Goal: Leave review/rating: Share an evaluation or opinion about a product, service, or content

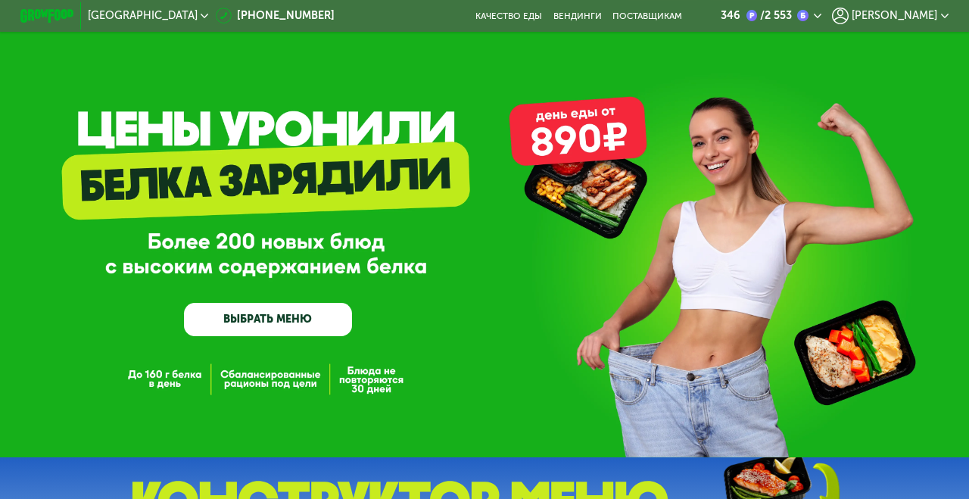
click at [930, 23] on div "[PERSON_NAME]" at bounding box center [890, 16] width 117 height 16
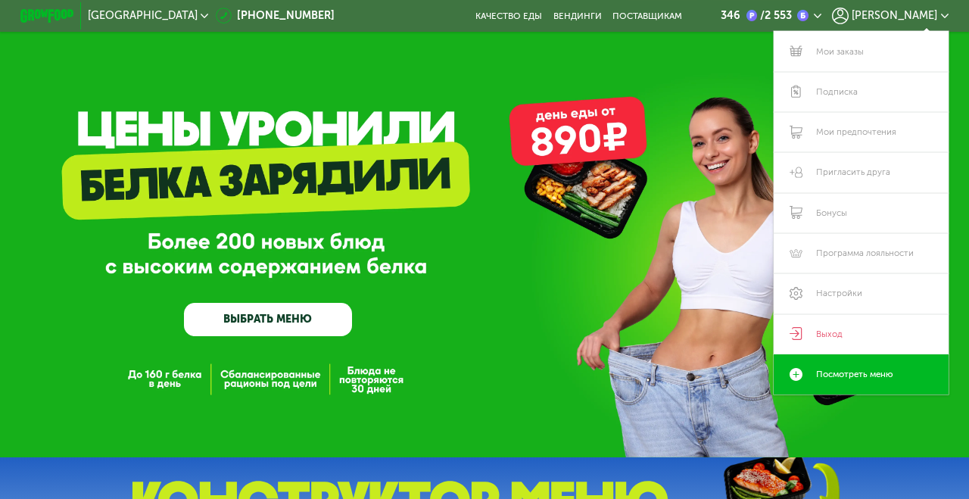
click at [886, 45] on link "Мои заказы" at bounding box center [861, 51] width 175 height 40
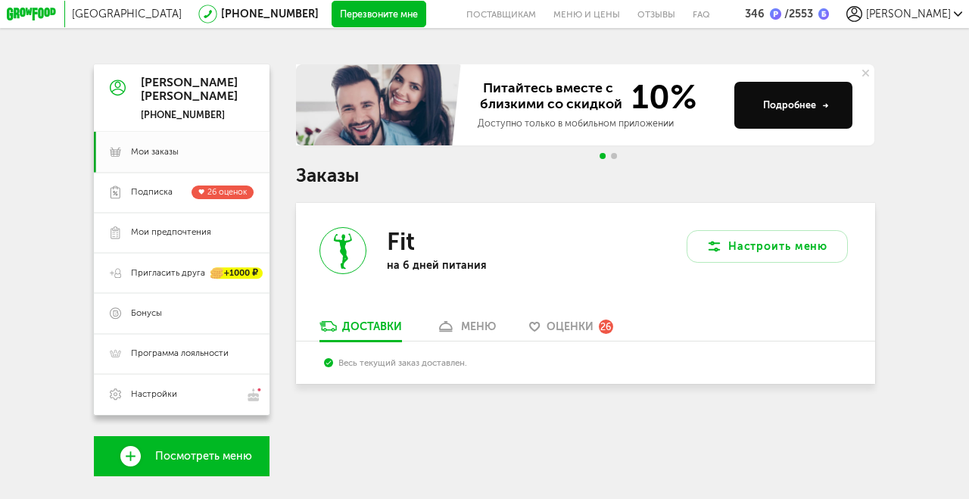
click at [580, 323] on span "Оценки" at bounding box center [570, 326] width 47 height 13
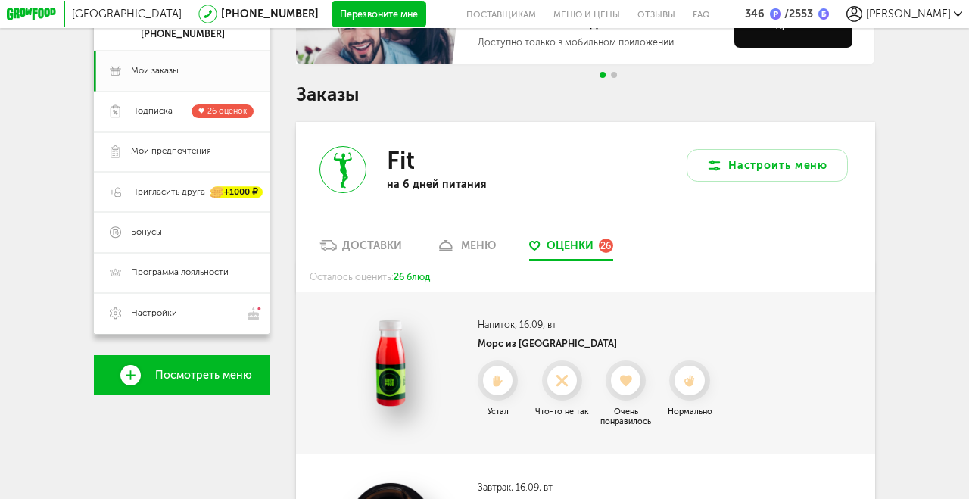
scroll to position [139, 0]
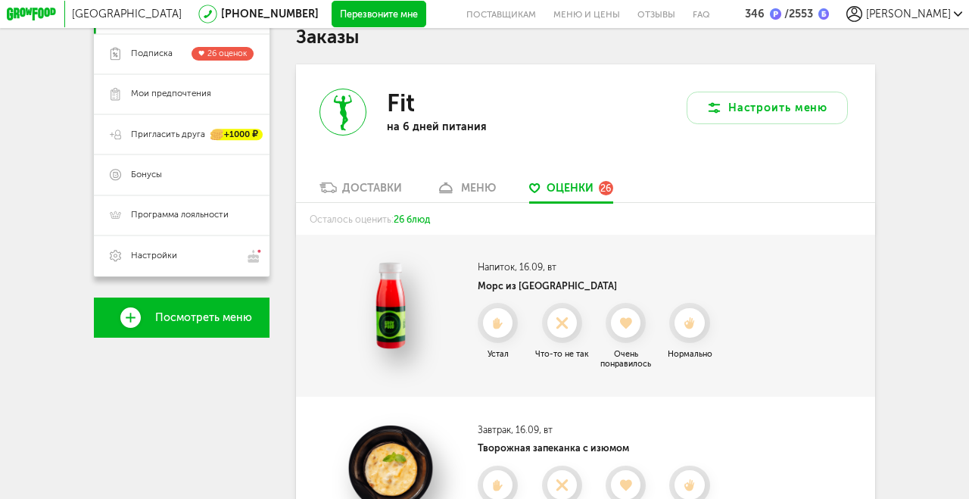
click at [696, 324] on icon at bounding box center [689, 323] width 30 height 12
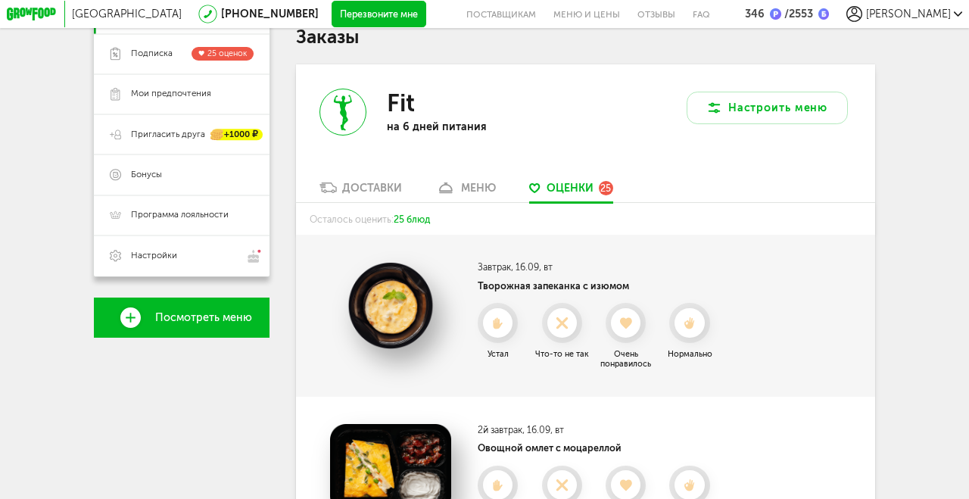
click at [696, 325] on icon at bounding box center [689, 323] width 30 height 12
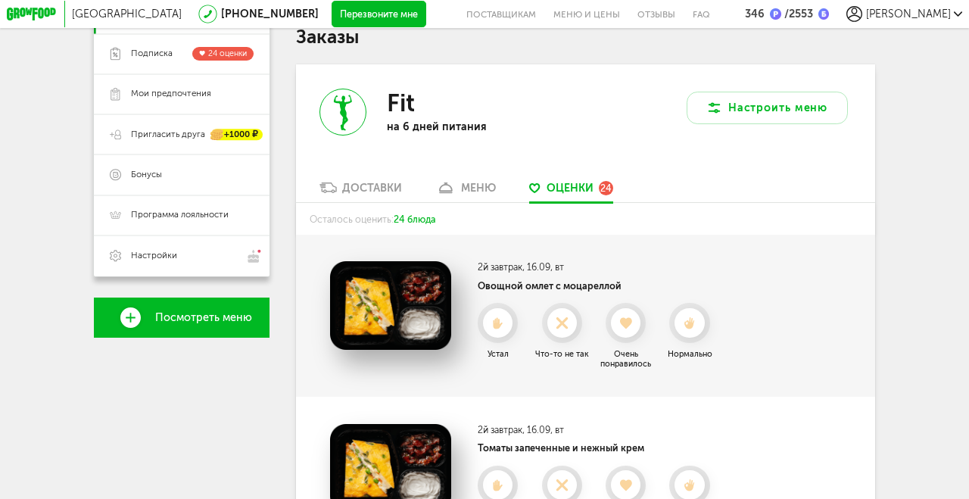
click at [697, 319] on icon at bounding box center [689, 323] width 30 height 12
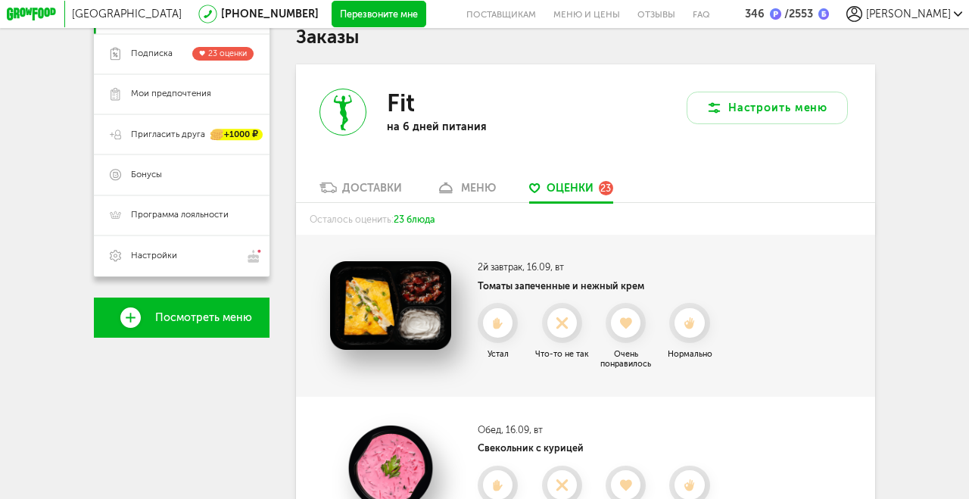
click at [700, 324] on icon at bounding box center [689, 323] width 30 height 12
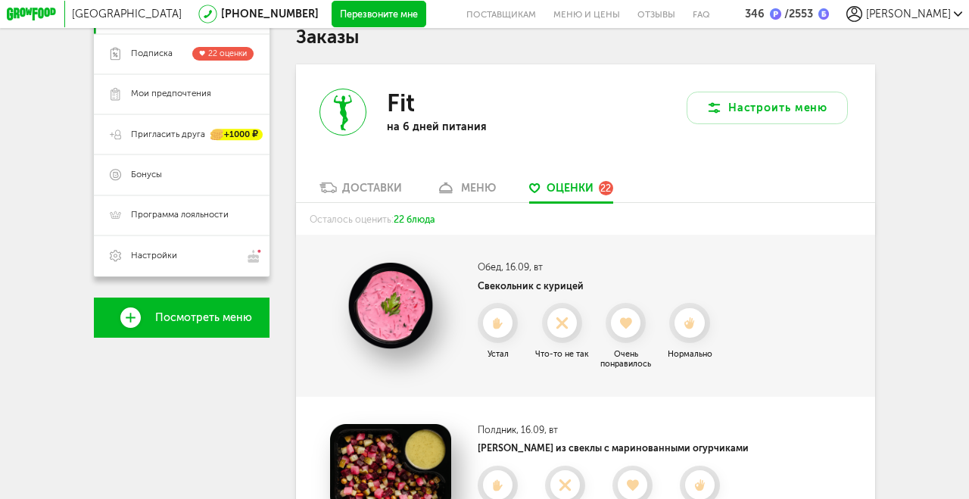
click at [633, 322] on icon at bounding box center [626, 323] width 30 height 12
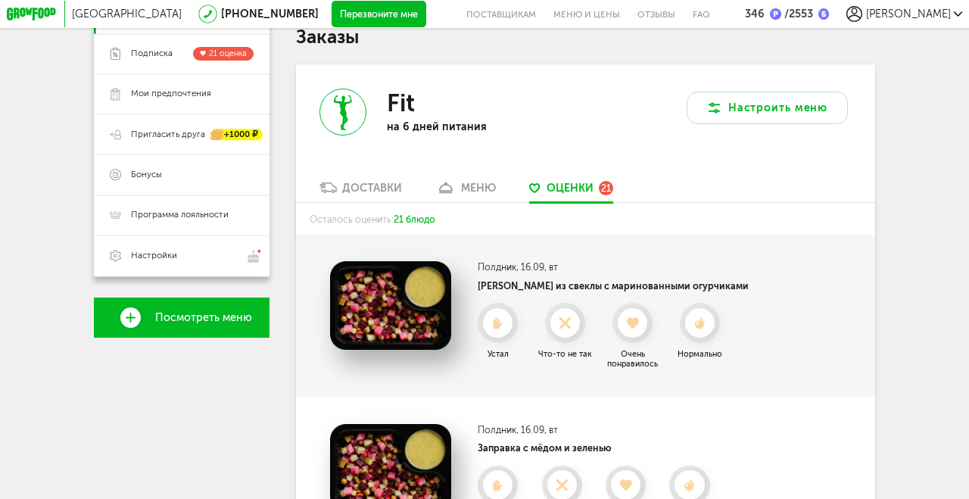
click at [633, 322] on icon at bounding box center [633, 323] width 30 height 12
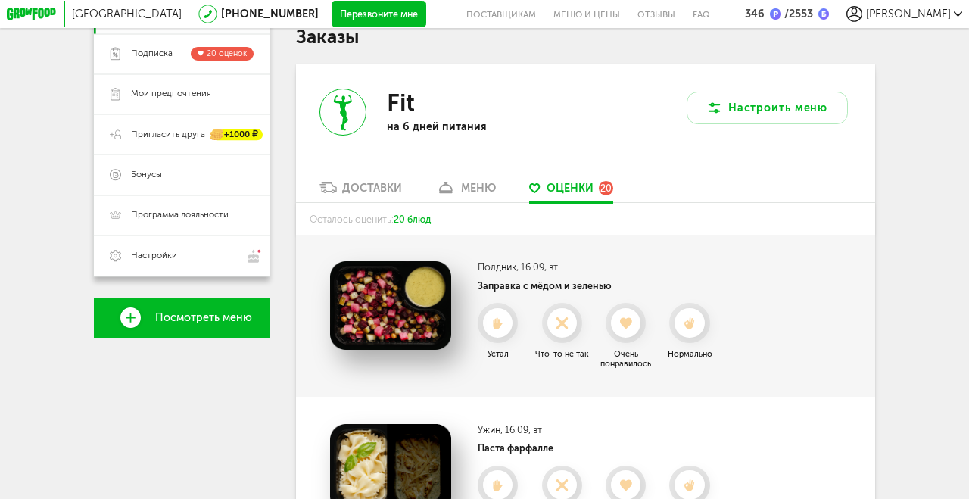
click at [638, 323] on icon at bounding box center [626, 323] width 30 height 12
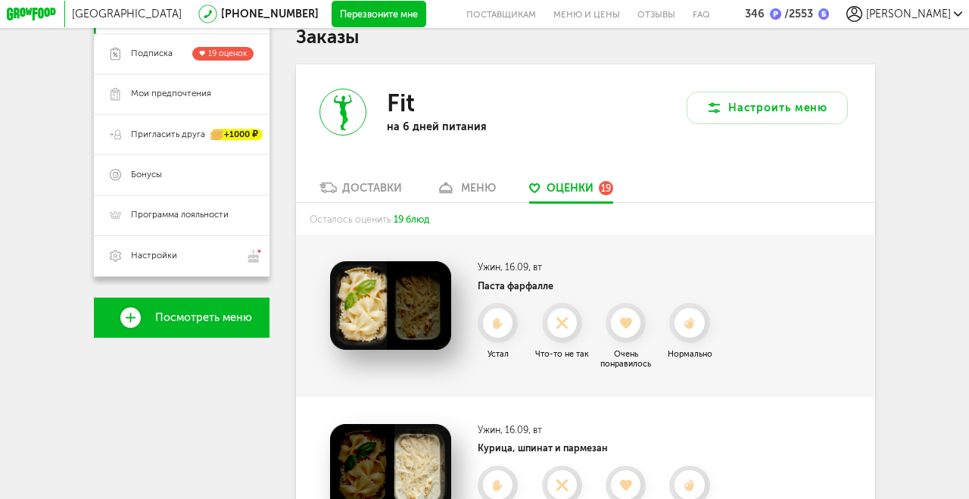
click at [699, 326] on icon at bounding box center [689, 323] width 30 height 12
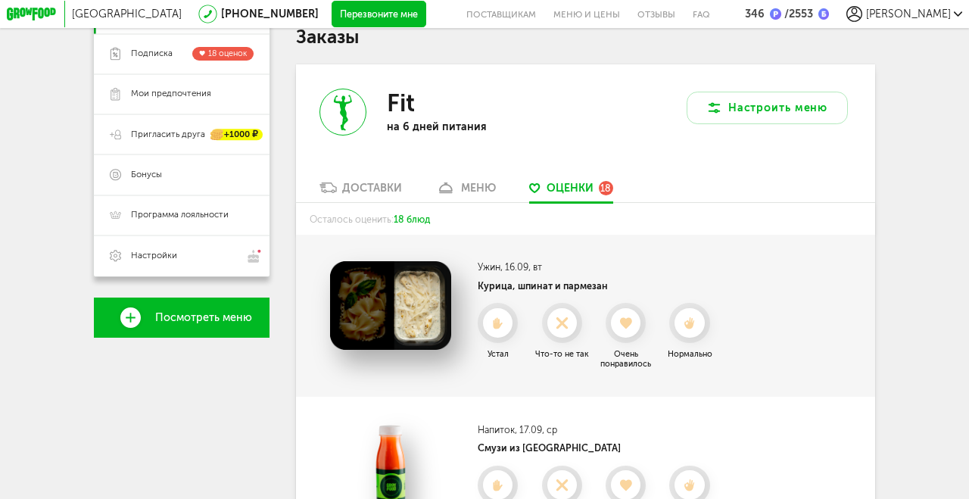
click at [698, 319] on icon at bounding box center [689, 323] width 30 height 12
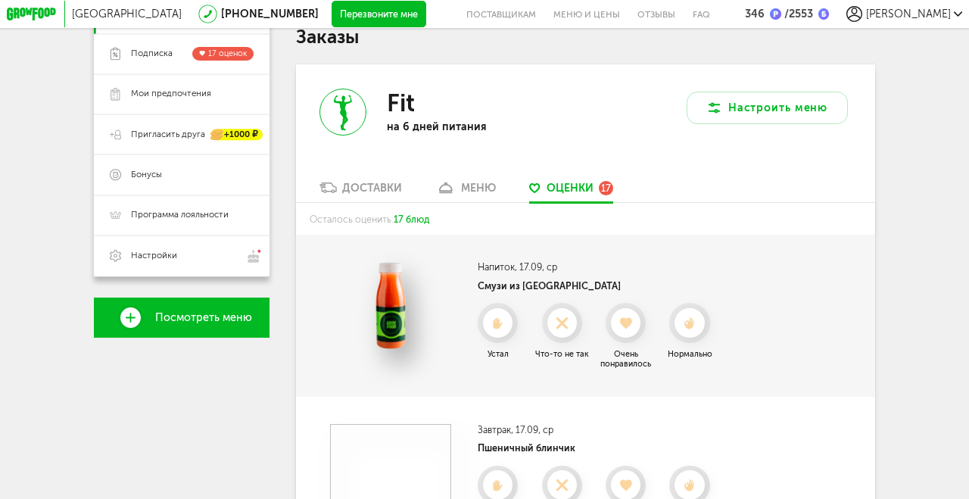
click at [698, 320] on icon at bounding box center [689, 323] width 30 height 12
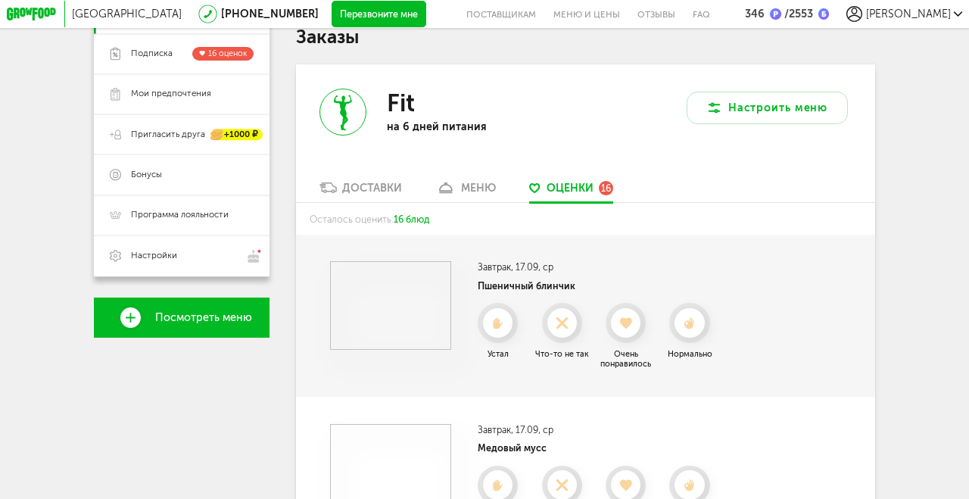
click at [698, 327] on icon at bounding box center [689, 323] width 30 height 12
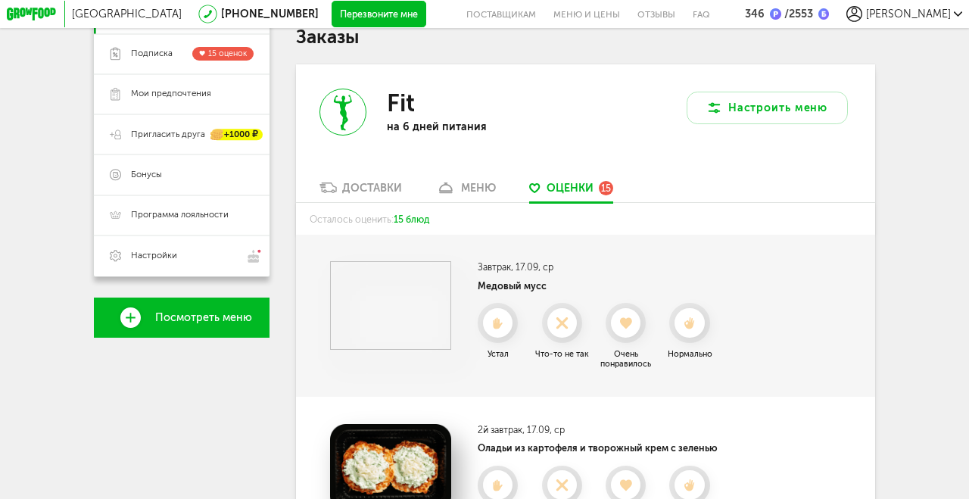
click at [697, 319] on icon at bounding box center [689, 323] width 30 height 12
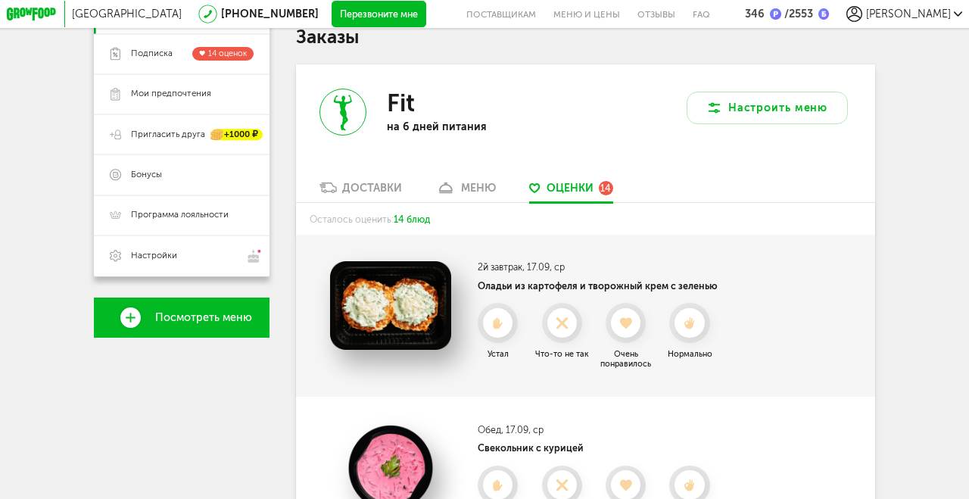
click at [576, 319] on icon at bounding box center [562, 323] width 30 height 12
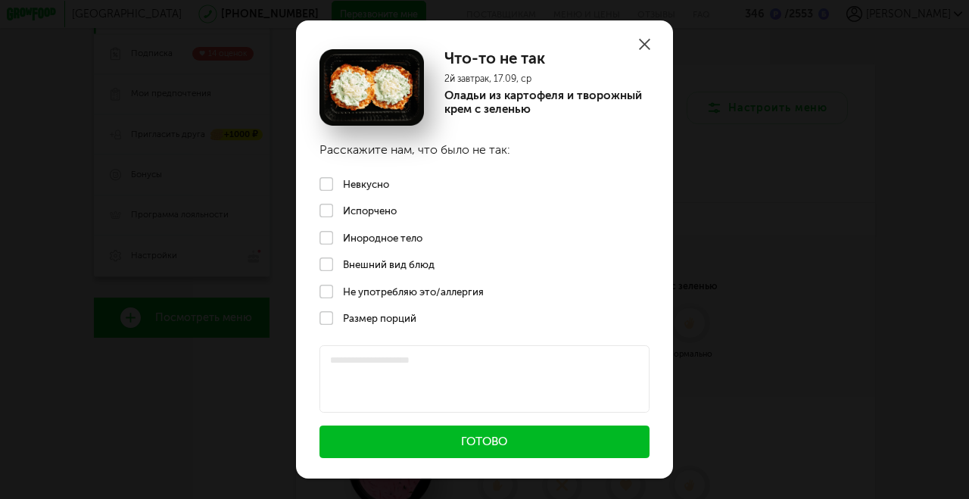
click at [323, 185] on label "Невкусно" at bounding box center [484, 183] width 377 height 27
click at [559, 442] on button "Готово" at bounding box center [484, 441] width 330 height 33
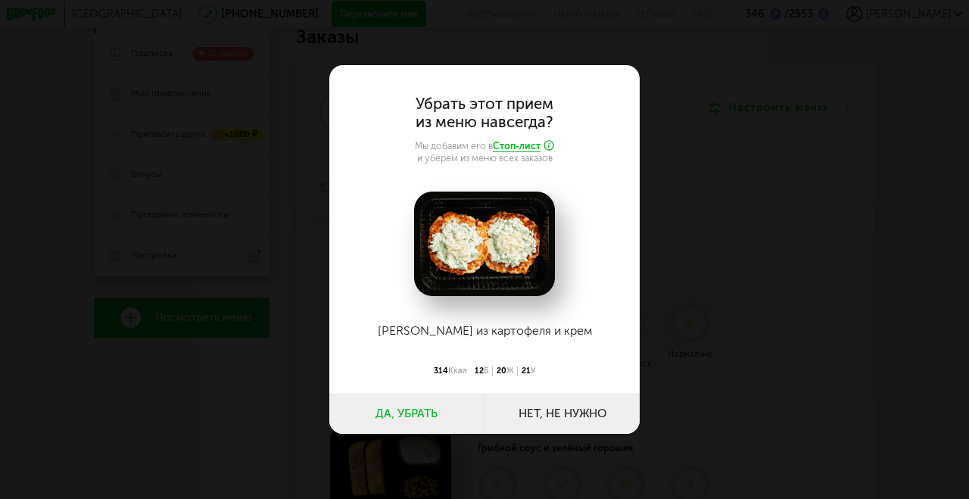
click at [593, 414] on button "Нет, не нужно" at bounding box center [561, 414] width 155 height 40
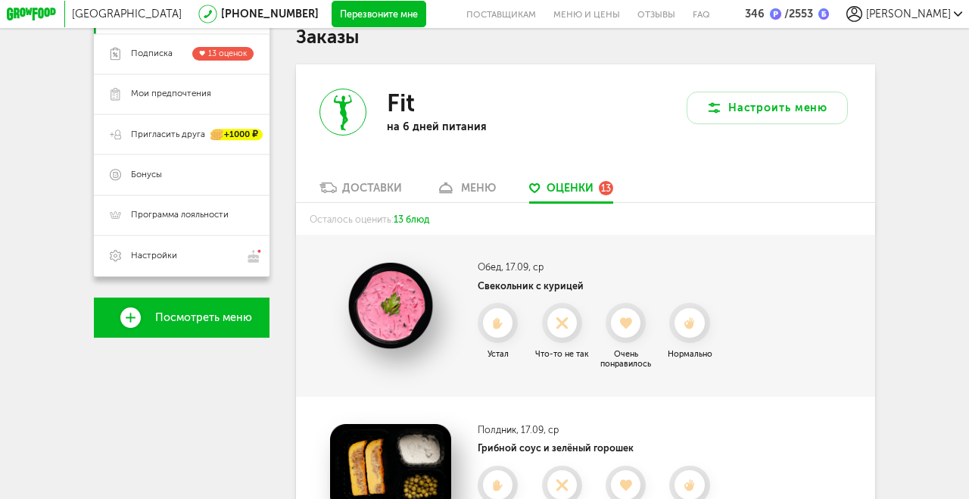
click at [634, 324] on icon at bounding box center [626, 323] width 30 height 12
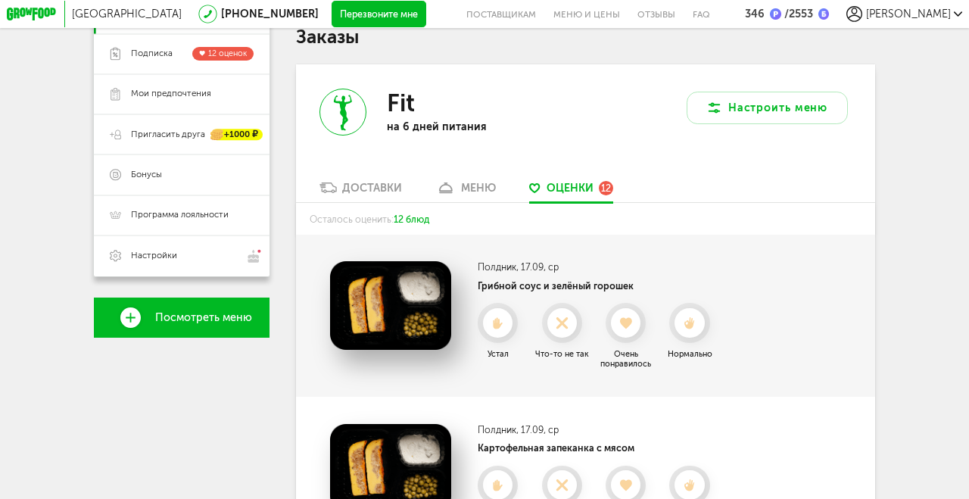
click at [637, 317] on icon at bounding box center [626, 323] width 30 height 12
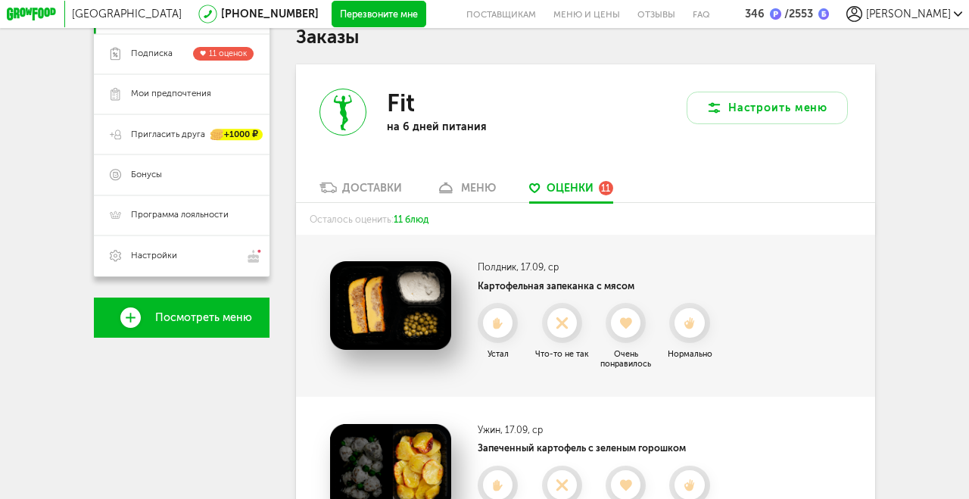
click at [633, 325] on icon at bounding box center [626, 323] width 30 height 12
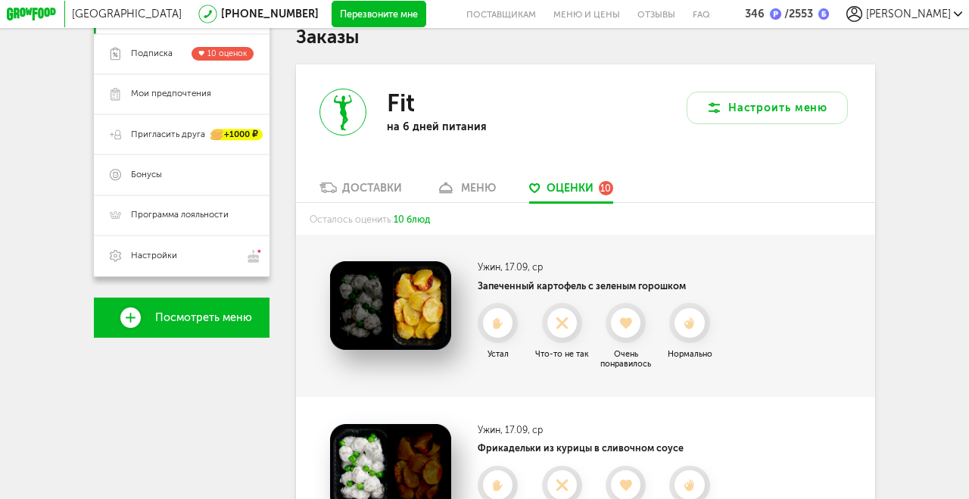
click at [701, 317] on icon at bounding box center [689, 323] width 30 height 12
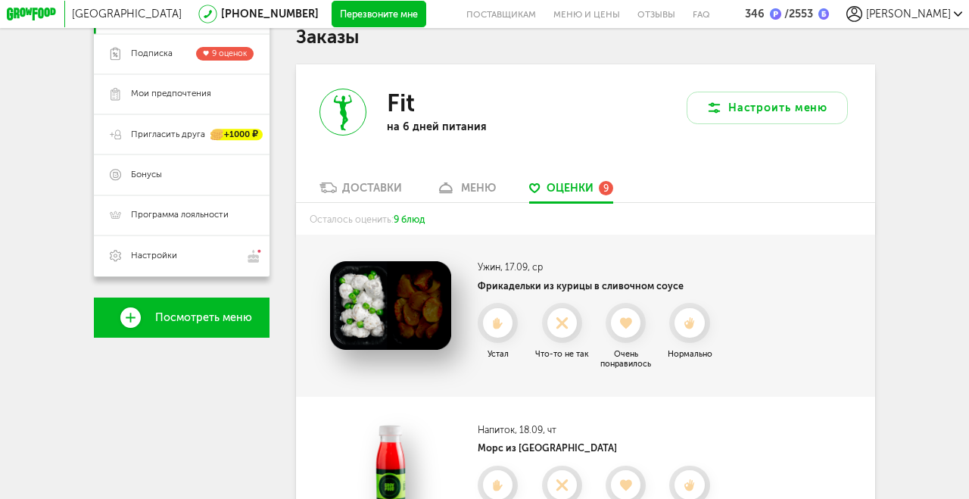
click at [700, 326] on icon at bounding box center [689, 323] width 30 height 12
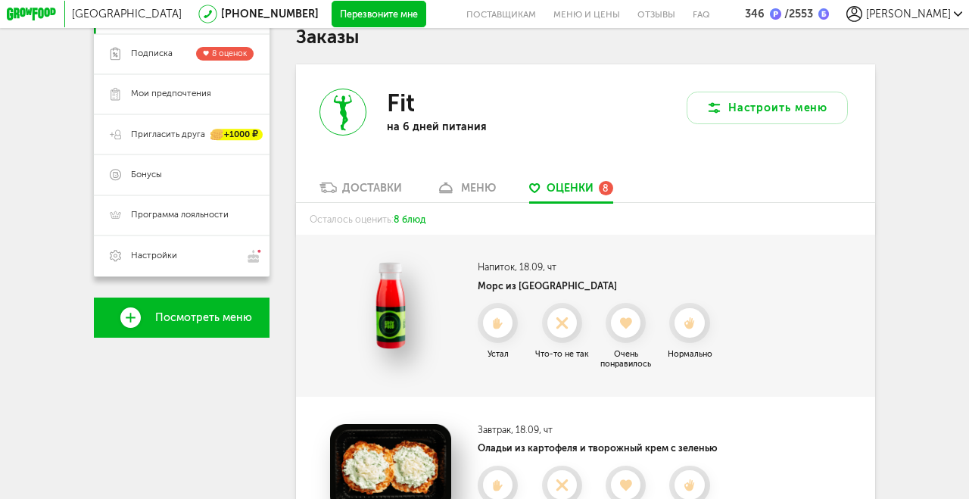
click at [700, 326] on icon at bounding box center [689, 323] width 30 height 12
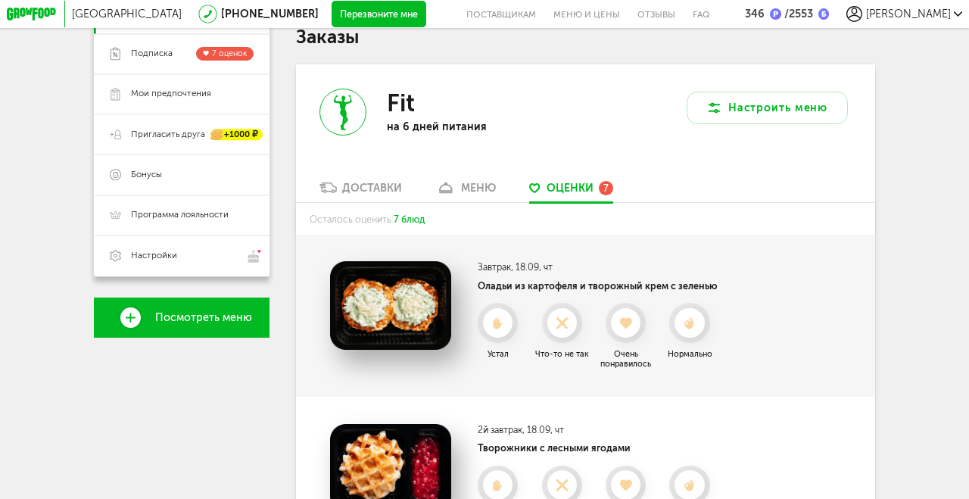
click at [570, 319] on icon at bounding box center [562, 323] width 30 height 12
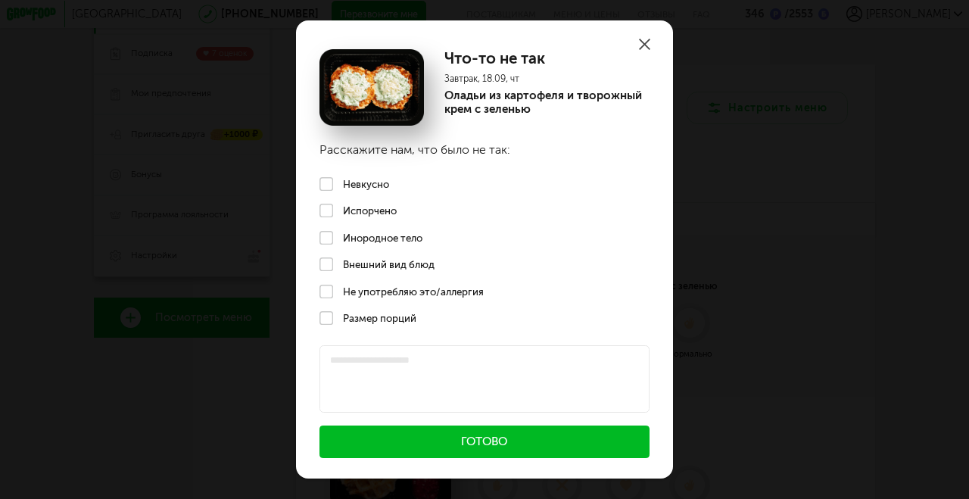
click at [332, 179] on label "Невкусно" at bounding box center [484, 183] width 377 height 27
click at [565, 433] on button "Готово" at bounding box center [484, 441] width 330 height 33
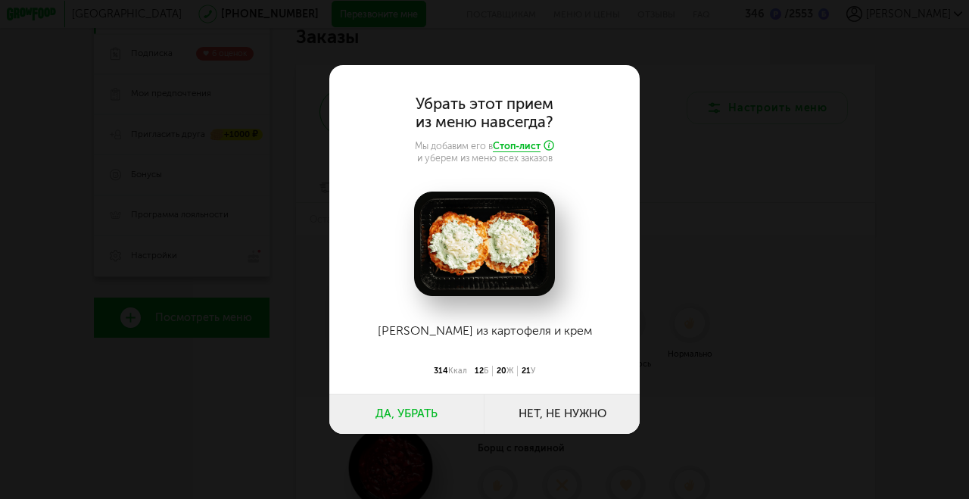
click at [624, 419] on button "Нет, не нужно" at bounding box center [561, 414] width 155 height 40
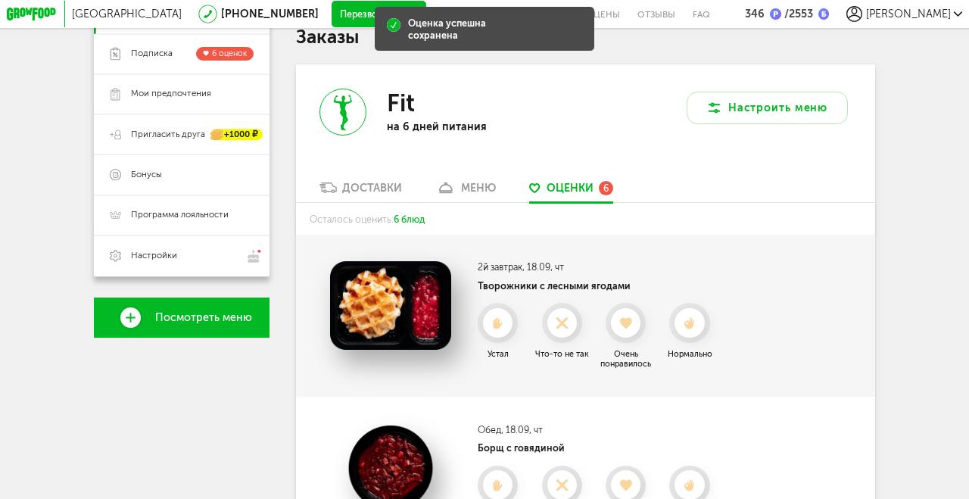
click at [694, 319] on icon at bounding box center [689, 323] width 30 height 12
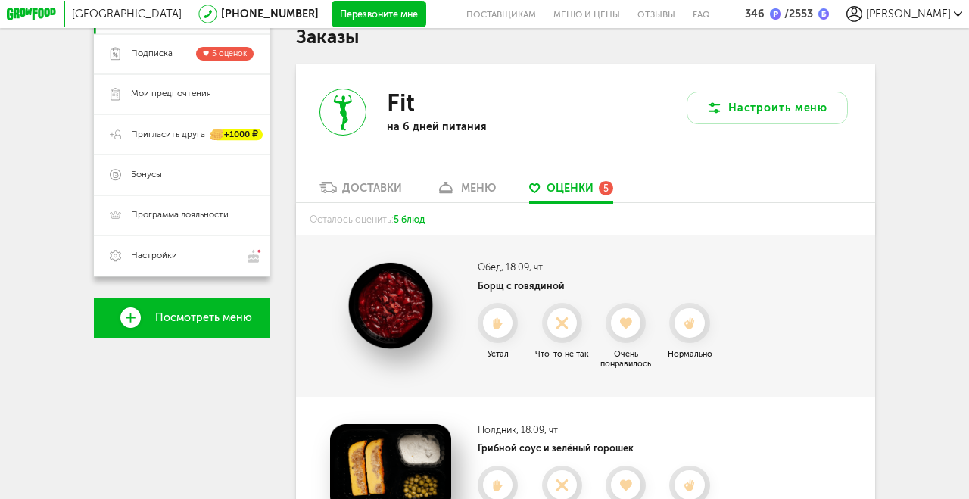
click at [634, 322] on icon at bounding box center [626, 323] width 30 height 12
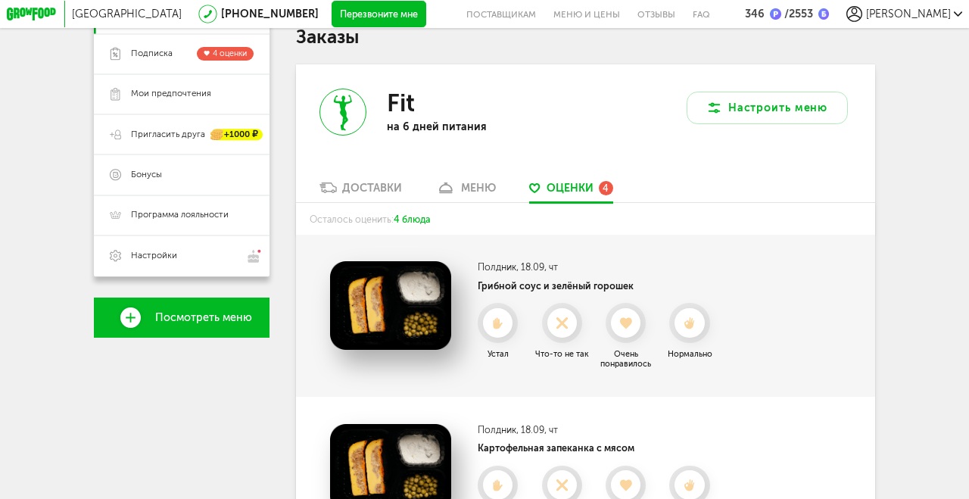
click at [639, 319] on icon at bounding box center [626, 323] width 30 height 12
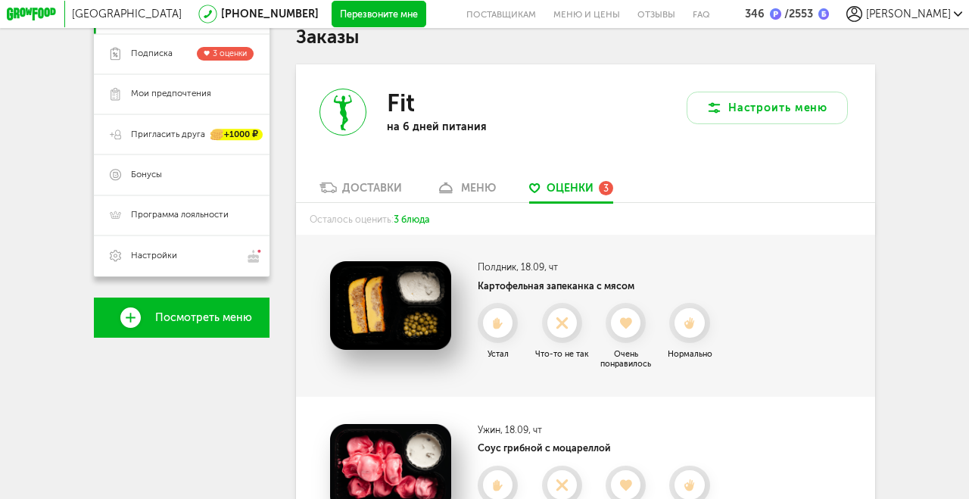
click at [634, 319] on icon at bounding box center [626, 323] width 30 height 12
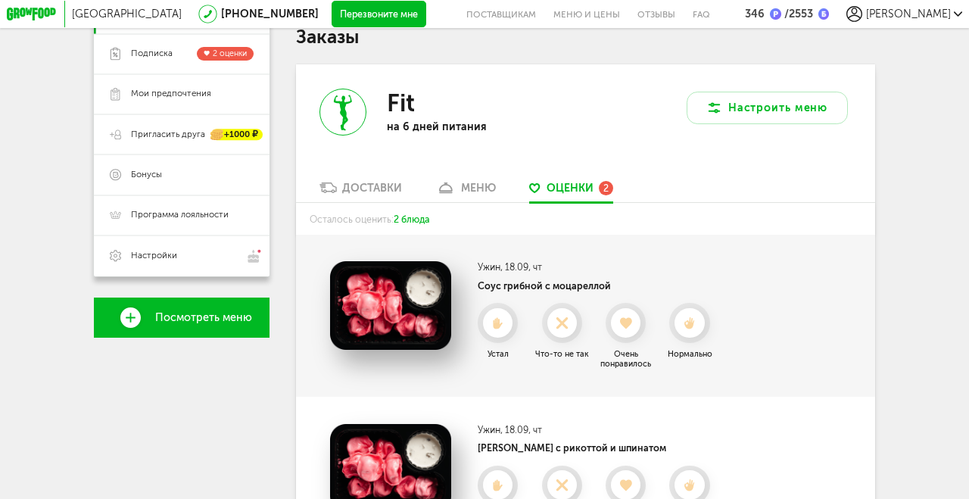
click at [699, 320] on icon at bounding box center [689, 323] width 30 height 12
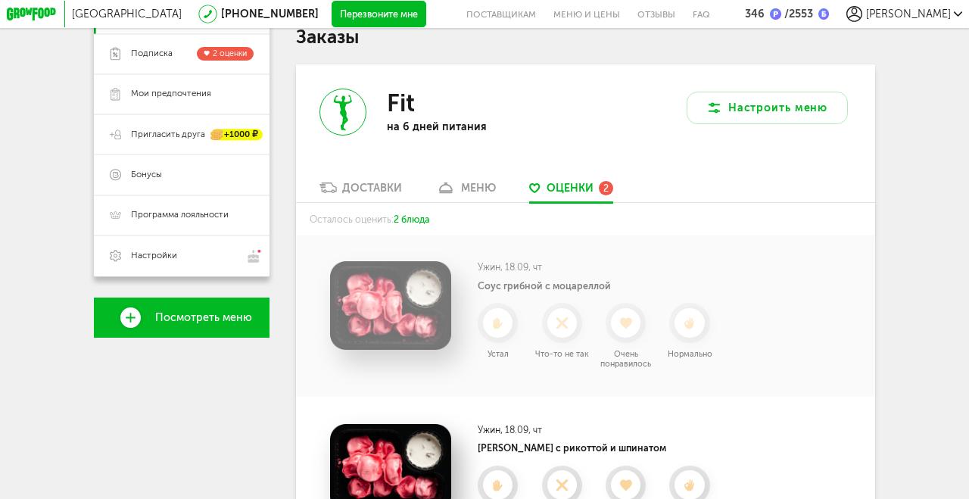
scroll to position [104, 0]
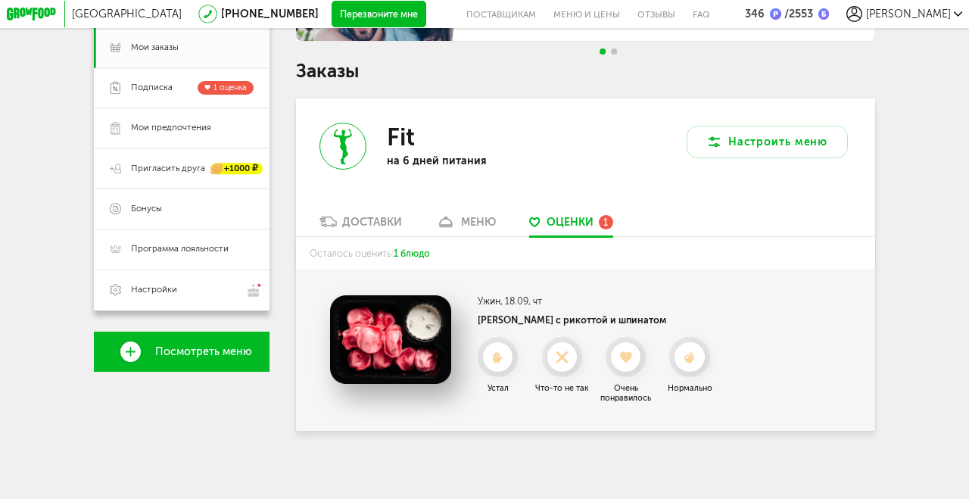
click at [696, 354] on icon at bounding box center [689, 357] width 30 height 12
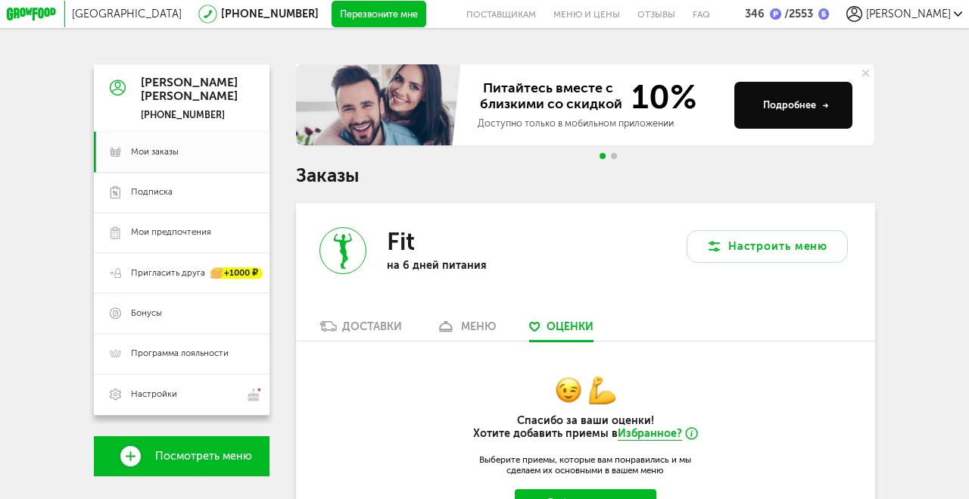
scroll to position [3, 0]
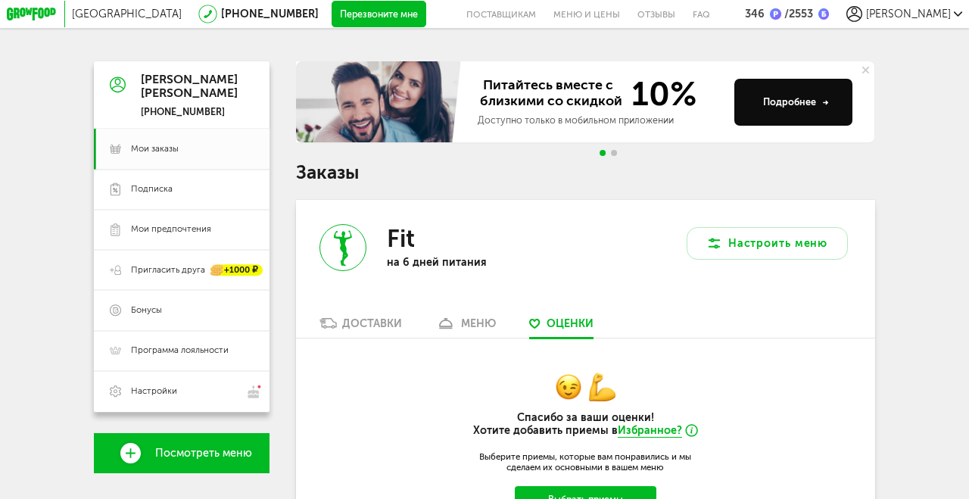
click at [238, 456] on span "Посмотреть меню" at bounding box center [203, 453] width 97 height 12
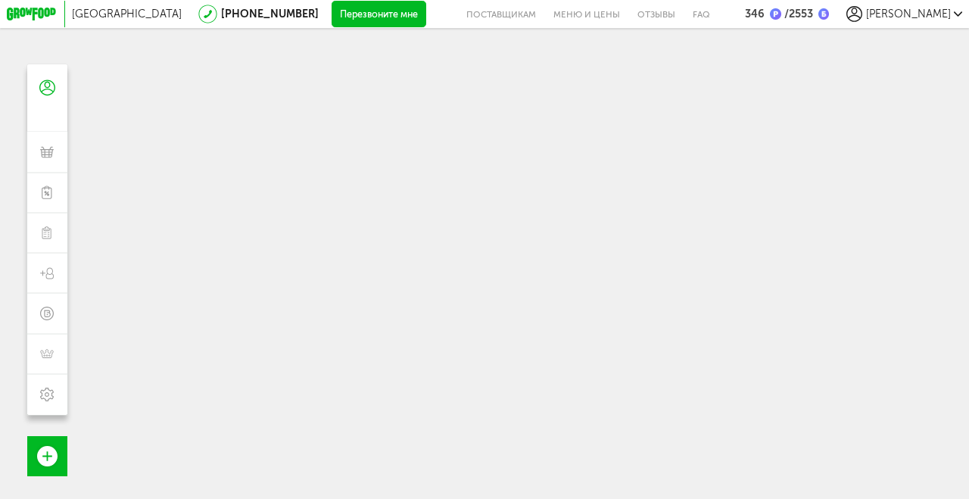
click at [156, 458] on span "Посмотреть меню" at bounding box center [119, 456] width 97 height 12
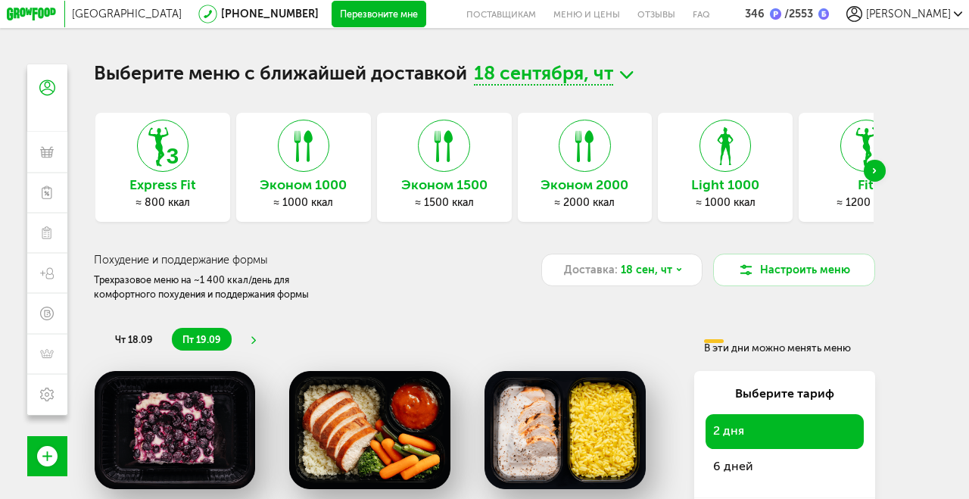
click at [866, 165] on div "Next slide" at bounding box center [874, 170] width 21 height 21
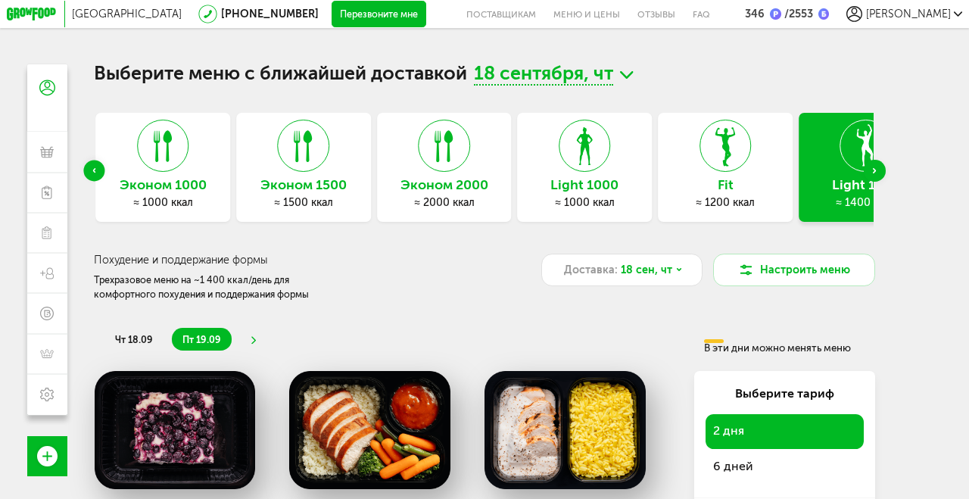
click at [740, 168] on icon at bounding box center [725, 145] width 50 height 51
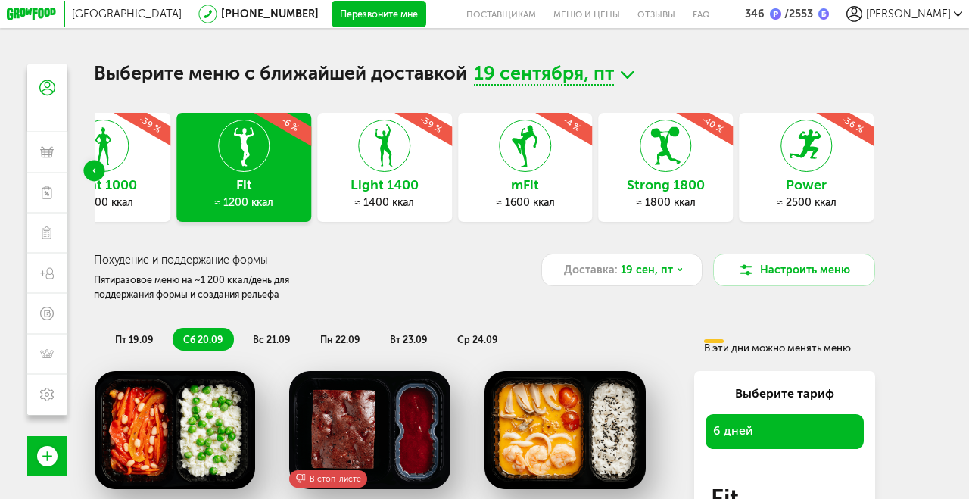
click at [141, 343] on span "пт 19.09" at bounding box center [134, 339] width 39 height 11
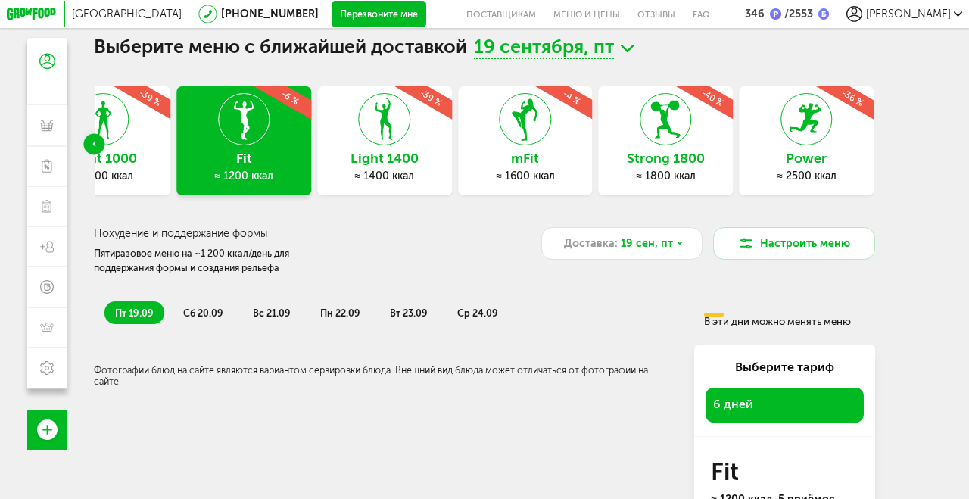
scroll to position [23, 0]
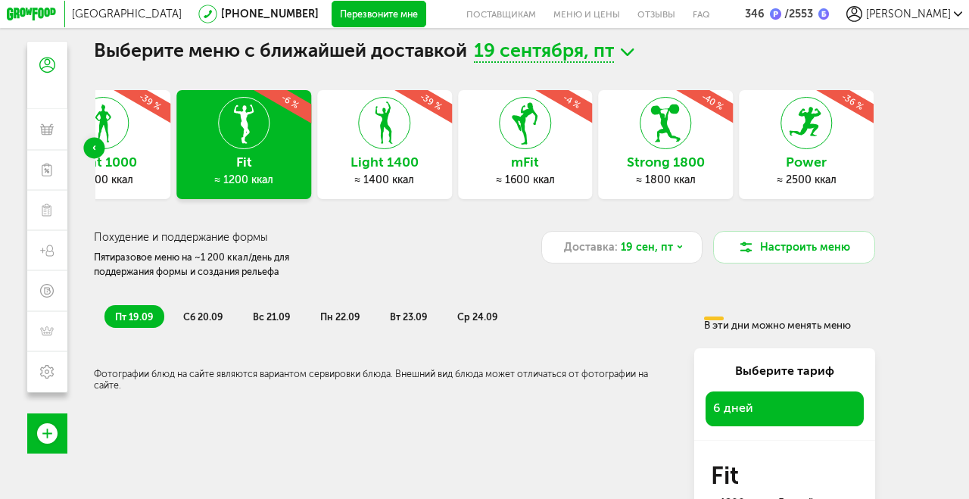
click at [211, 322] on li "сб 20.09" at bounding box center [203, 316] width 61 height 22
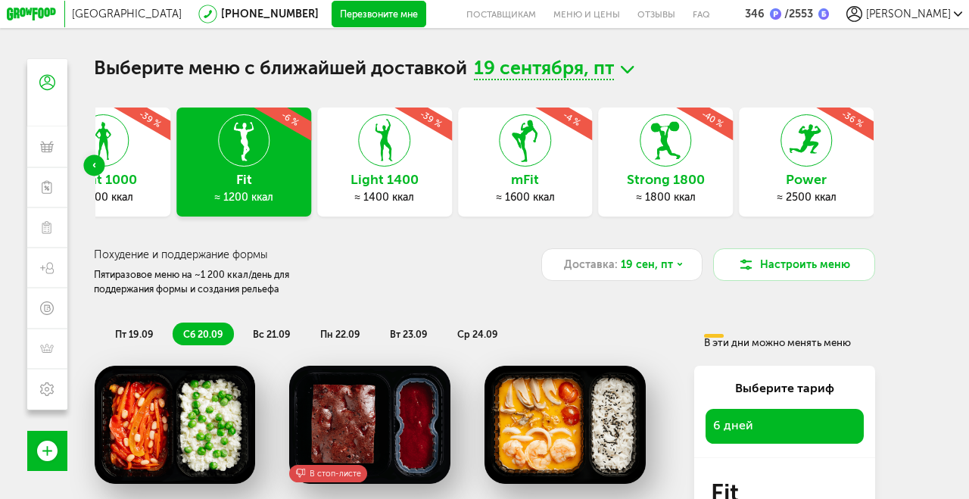
scroll to position [0, 0]
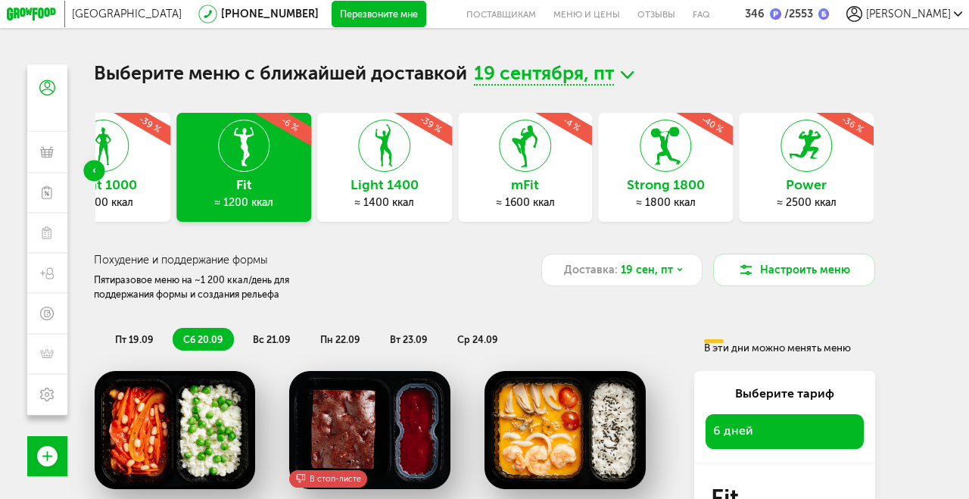
click at [277, 336] on span "вс 21.09" at bounding box center [272, 339] width 38 height 11
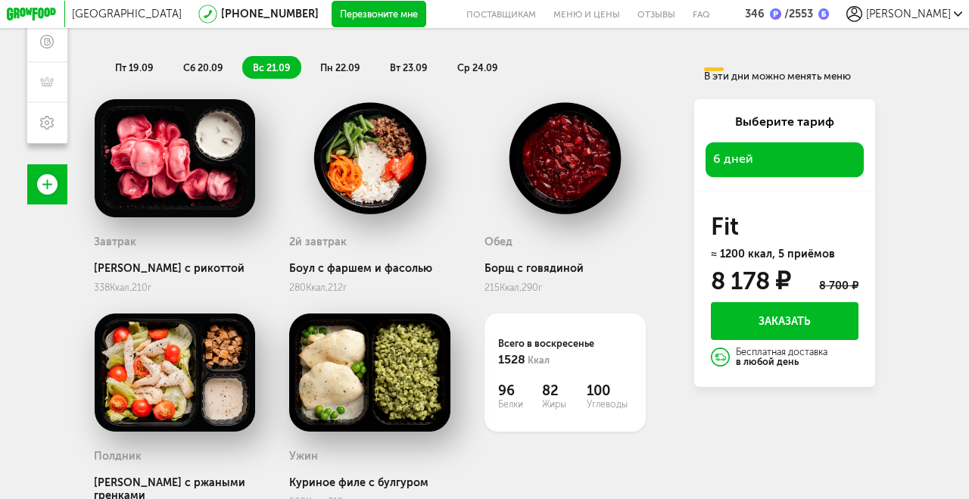
scroll to position [272, 0]
click at [356, 69] on span "пн 22.09" at bounding box center [340, 67] width 40 height 11
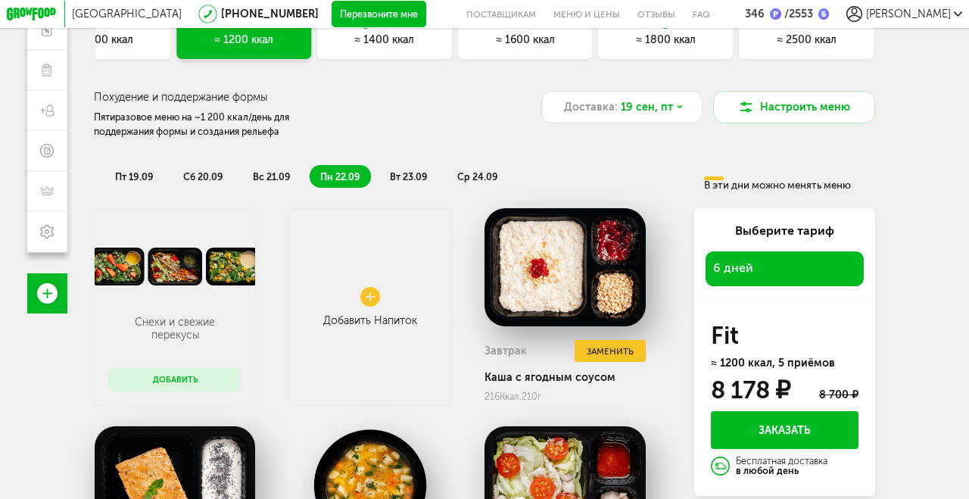
scroll to position [160, 0]
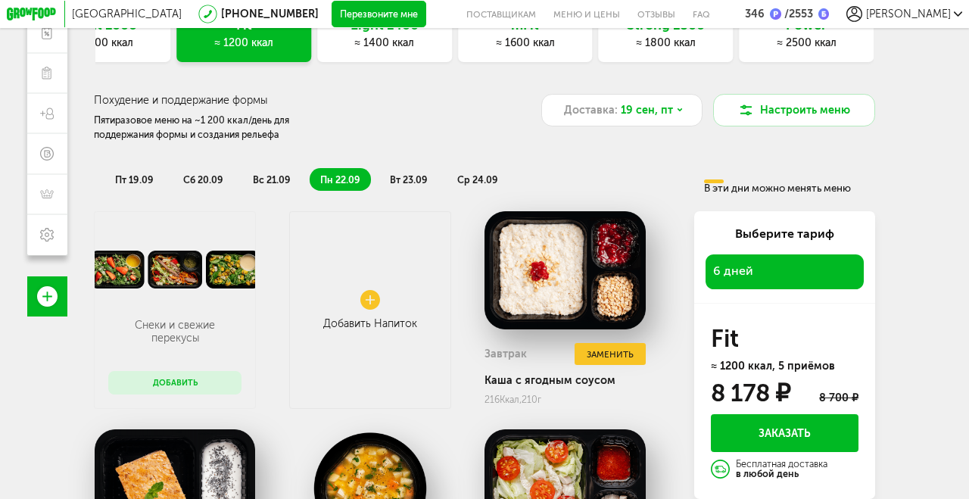
click at [422, 178] on span "вт 23.09" at bounding box center [409, 179] width 38 height 11
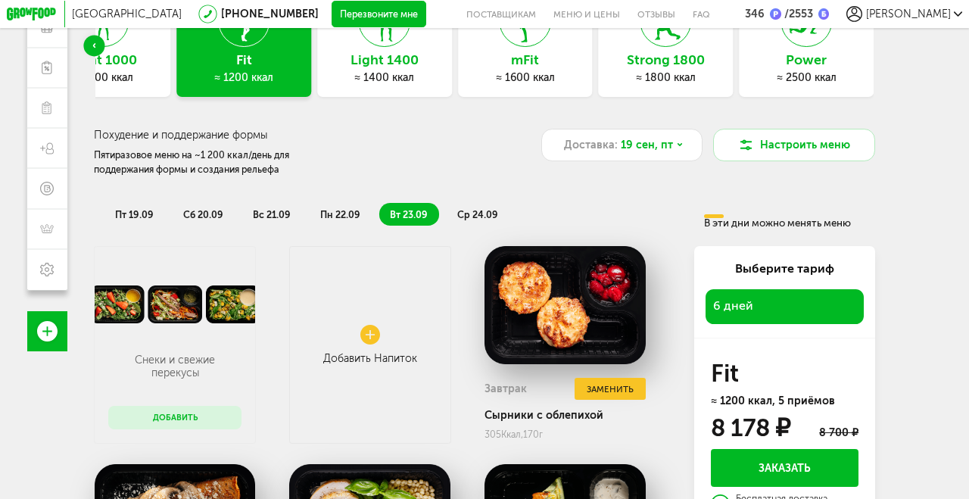
scroll to position [120, 0]
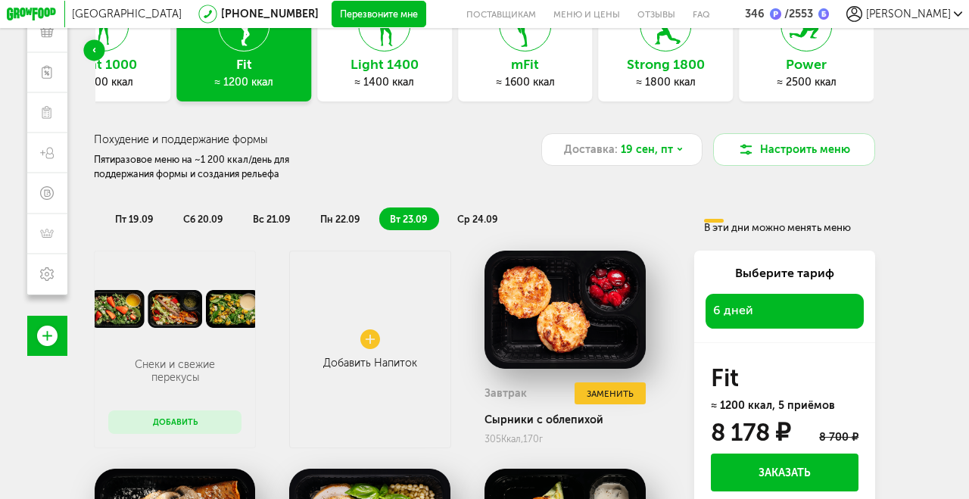
click at [489, 217] on span "ср 24.09" at bounding box center [477, 218] width 41 height 11
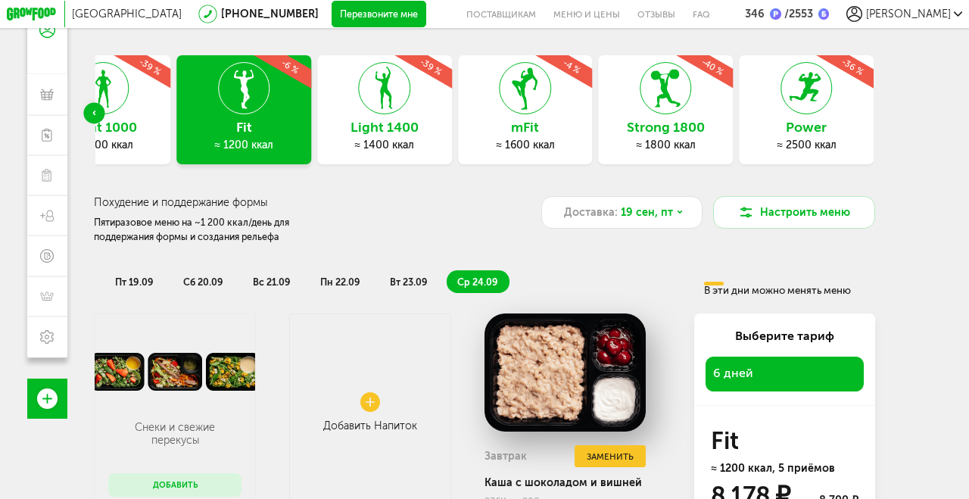
scroll to position [0, 0]
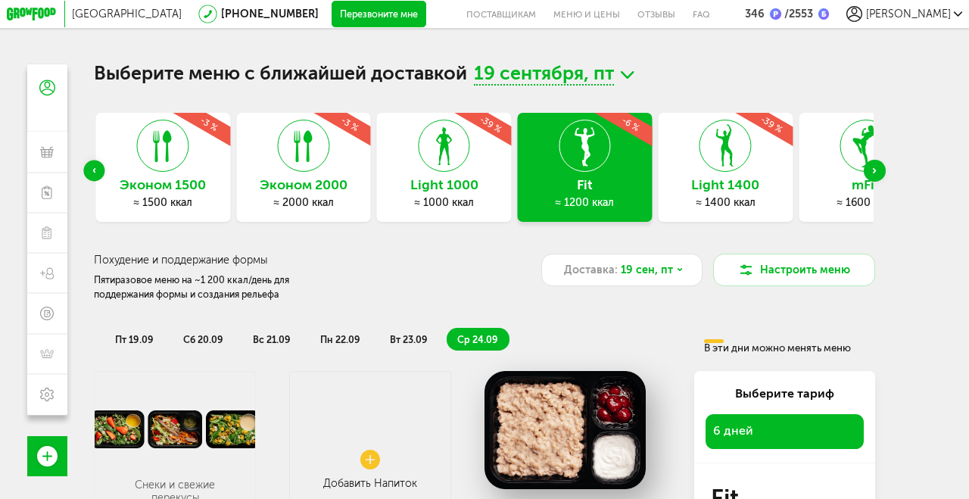
click at [466, 167] on icon at bounding box center [444, 145] width 50 height 51
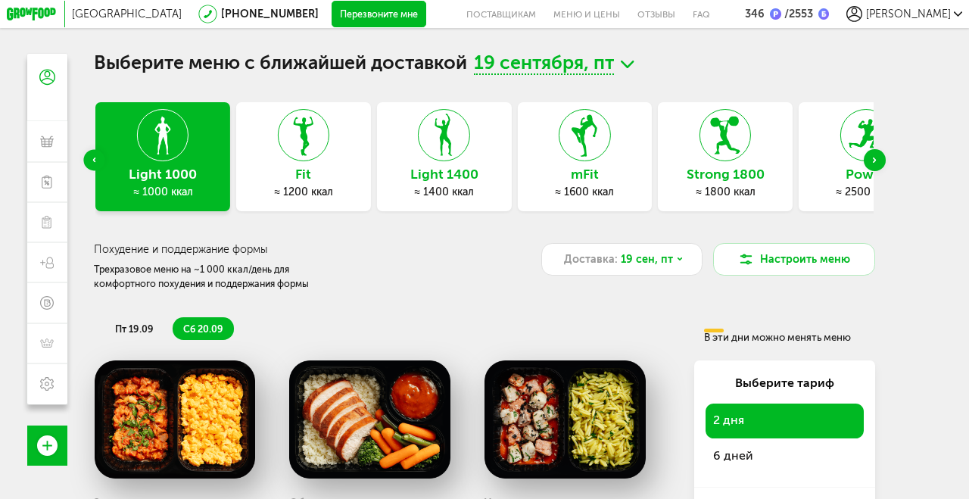
scroll to position [10, 0]
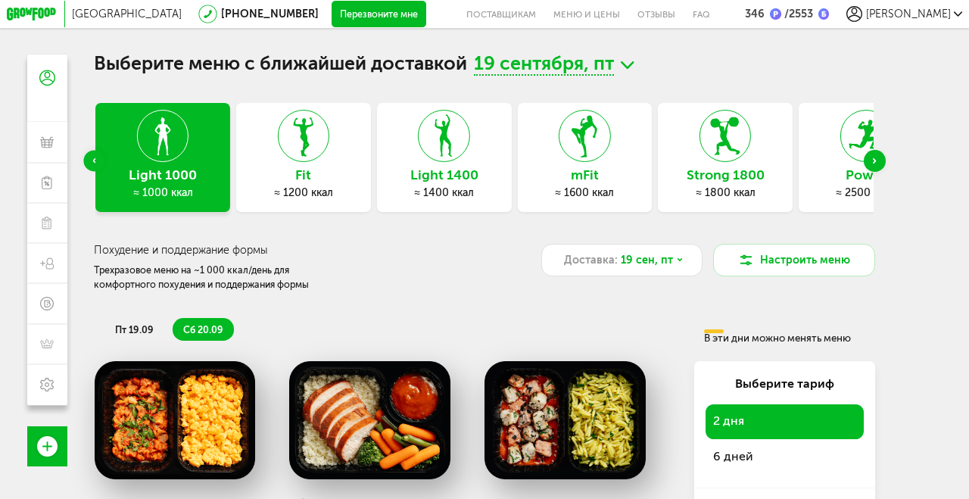
click at [743, 460] on span "6 дней" at bounding box center [784, 456] width 142 height 19
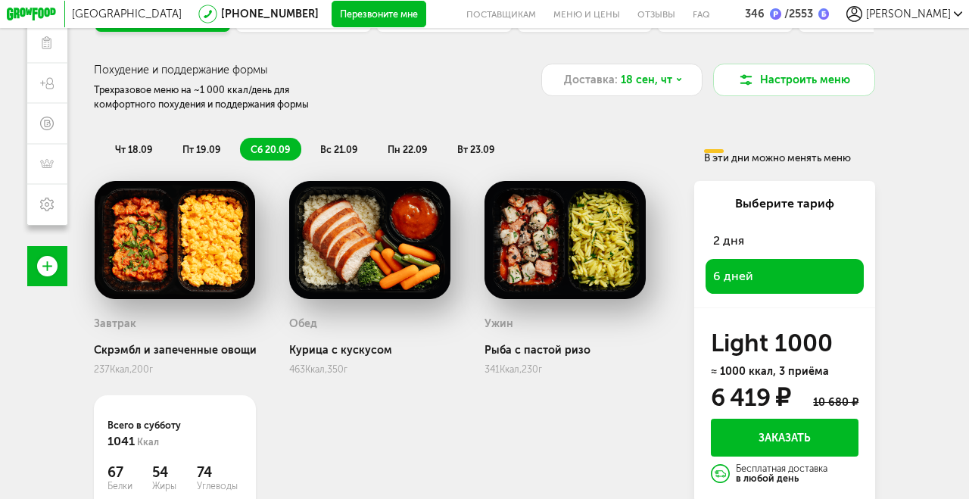
scroll to position [197, 0]
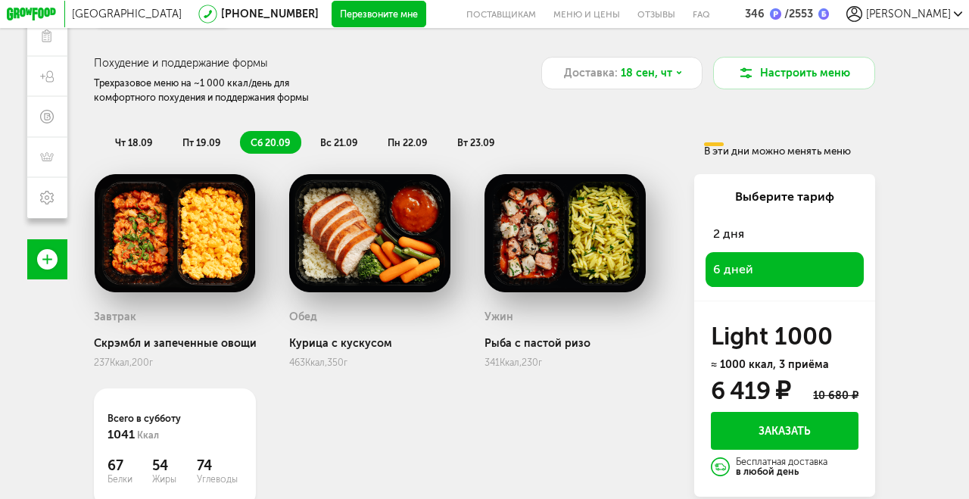
click at [349, 138] on span "вс 21.09" at bounding box center [339, 142] width 38 height 11
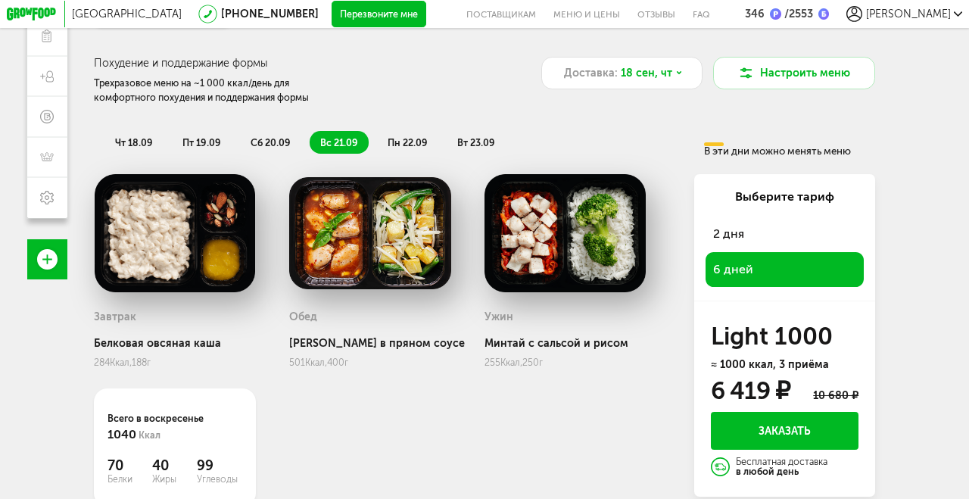
click at [427, 134] on li "пн 22.09" at bounding box center [407, 142] width 61 height 22
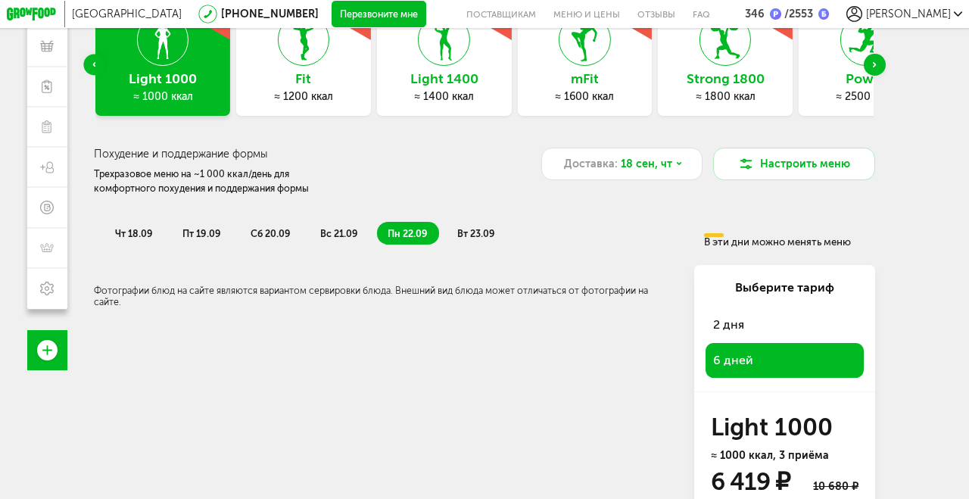
scroll to position [0, 0]
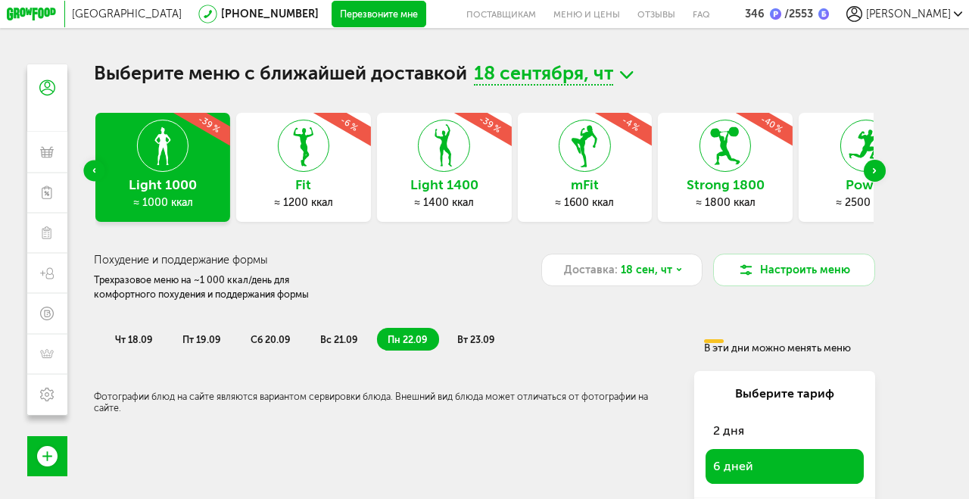
click at [417, 344] on li "пн 22.09" at bounding box center [407, 339] width 61 height 22
click at [489, 341] on span "вт 23.09" at bounding box center [476, 339] width 38 height 11
click at [466, 295] on div "Похудение и поддержание формы Трехразовое меню на ~1 000 ккал/день для комфортн…" at bounding box center [300, 278] width 413 height 48
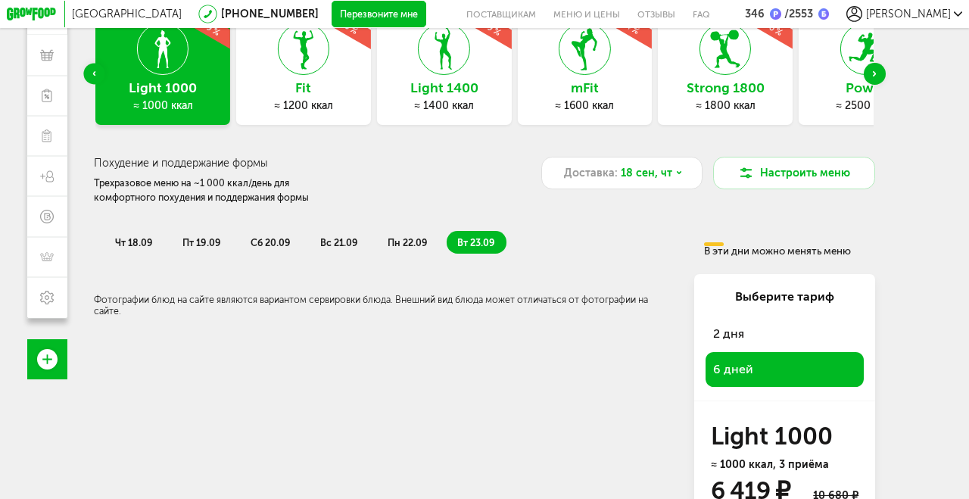
scroll to position [145, 0]
